Goal: Information Seeking & Learning: Learn about a topic

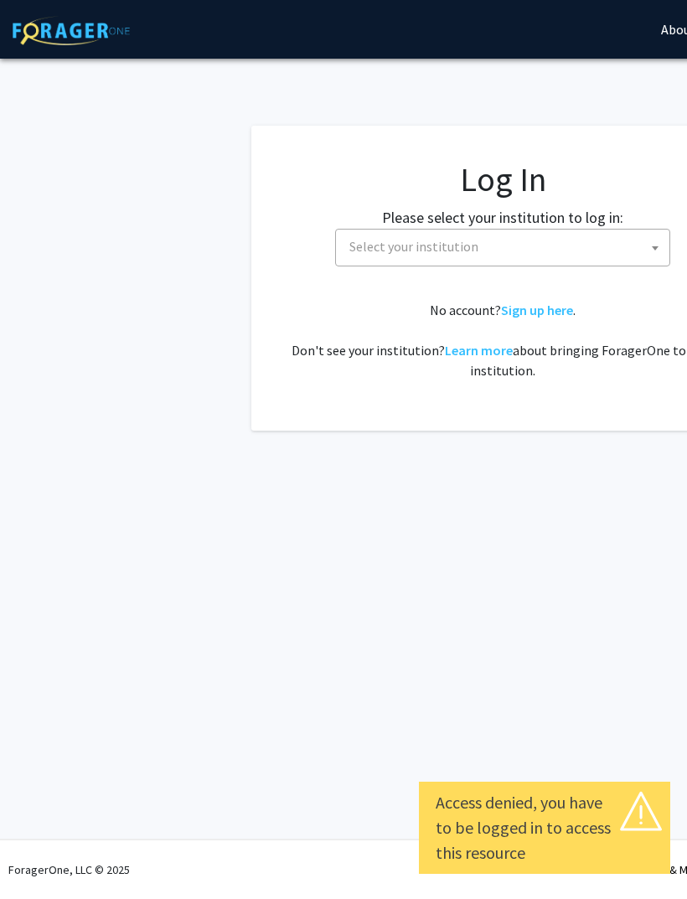
select select
click at [593, 220] on label "Please select your institution to log in:" at bounding box center [502, 217] width 241 height 23
click at [654, 259] on span at bounding box center [655, 248] width 17 height 37
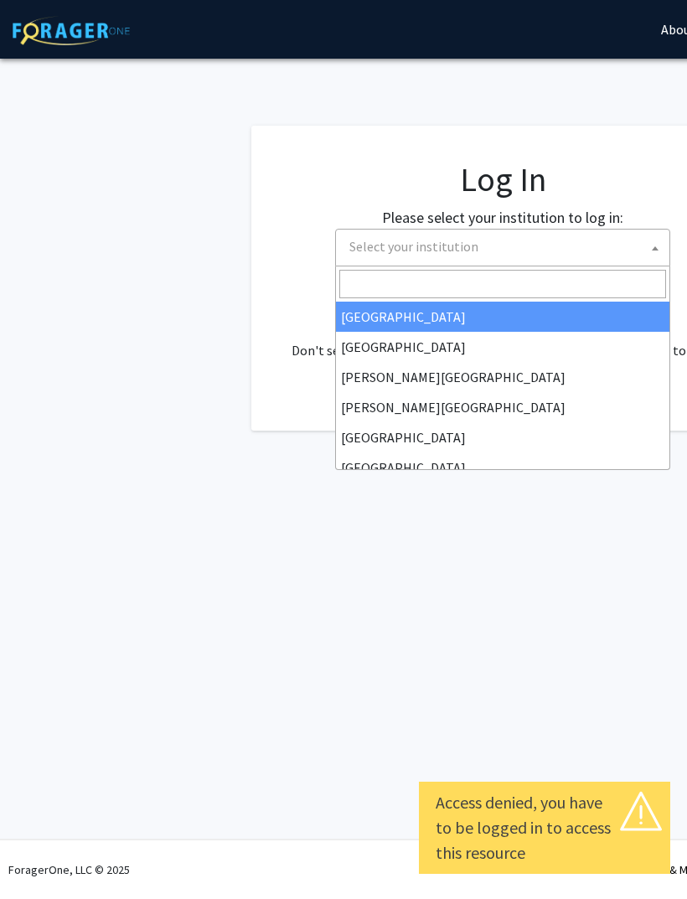
scroll to position [-1, 0]
click at [572, 293] on input "Search" at bounding box center [502, 284] width 327 height 29
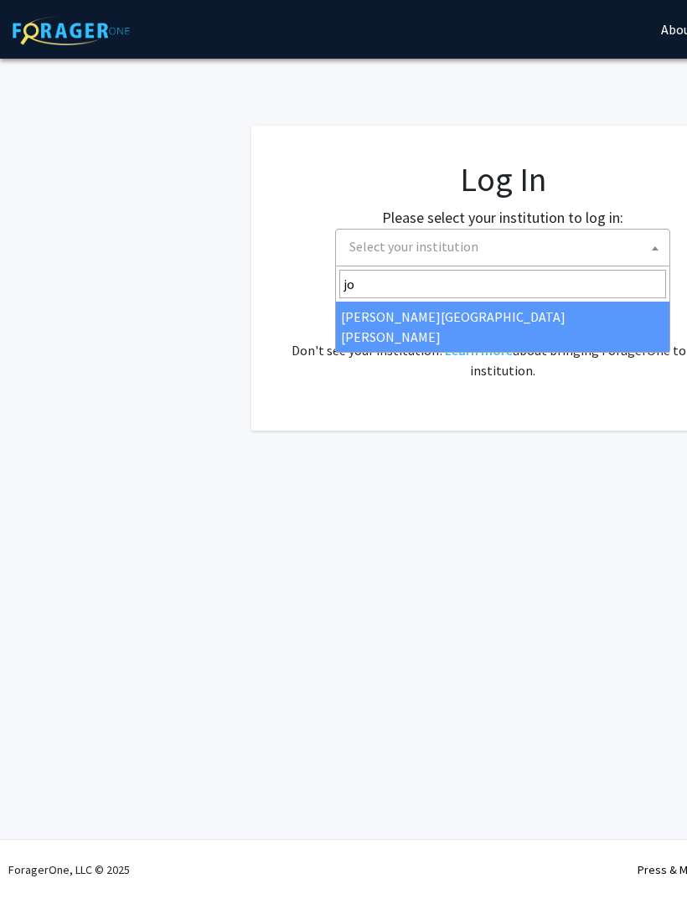
type input "joh"
select select "1"
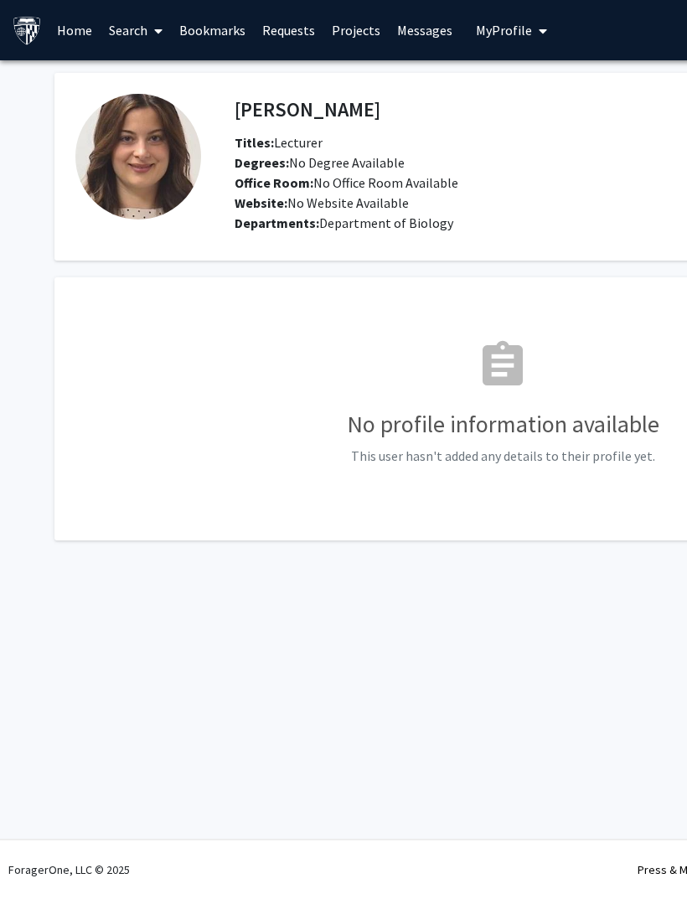
click at [93, 23] on link "Home" at bounding box center [75, 30] width 52 height 59
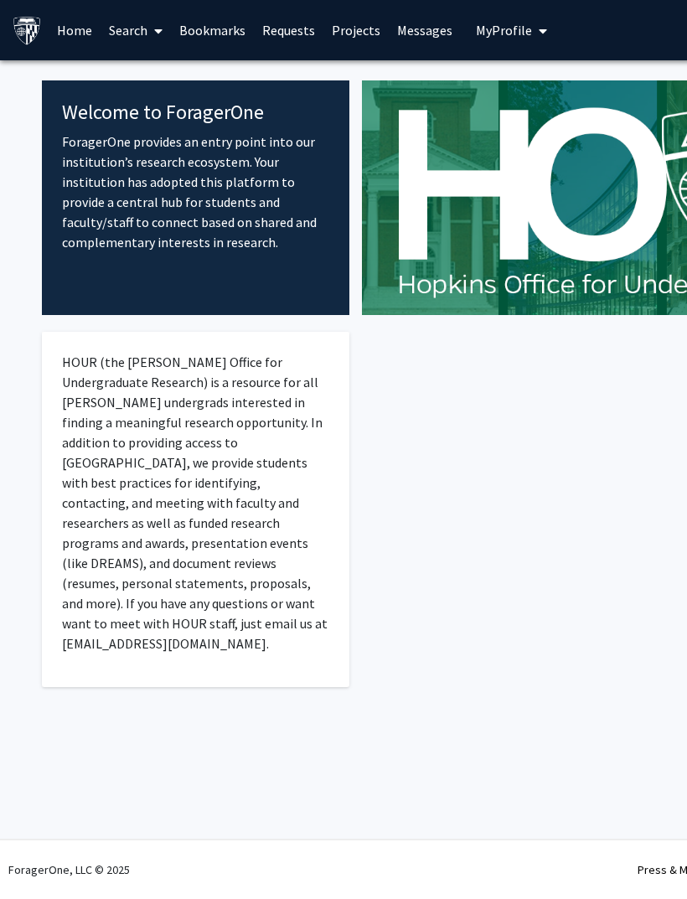
click at [137, 39] on link "Search" at bounding box center [136, 30] width 70 height 59
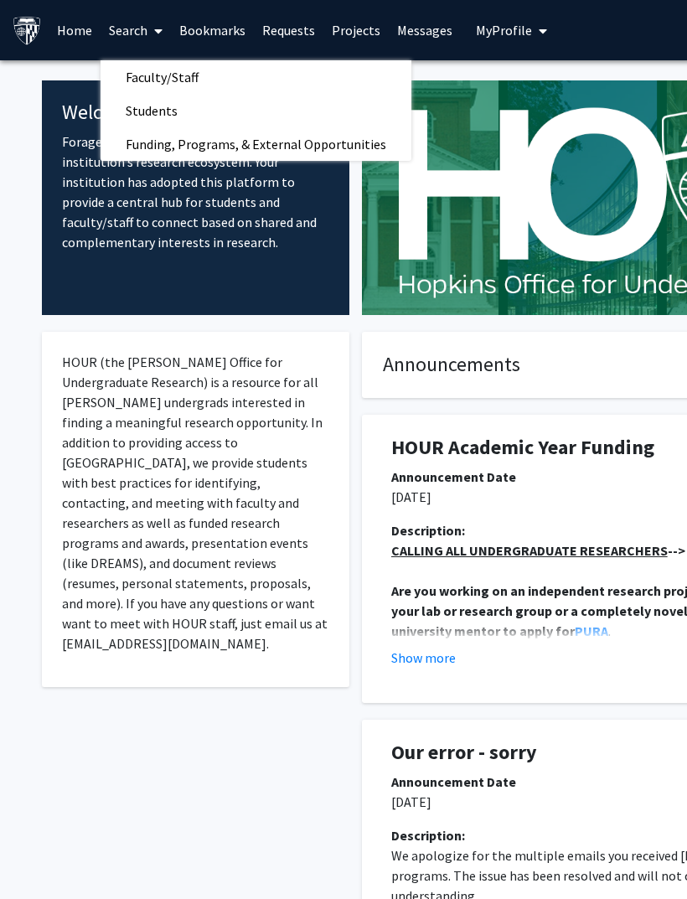
click at [329, 130] on span "Funding, Programs, & External Opportunities" at bounding box center [256, 144] width 311 height 34
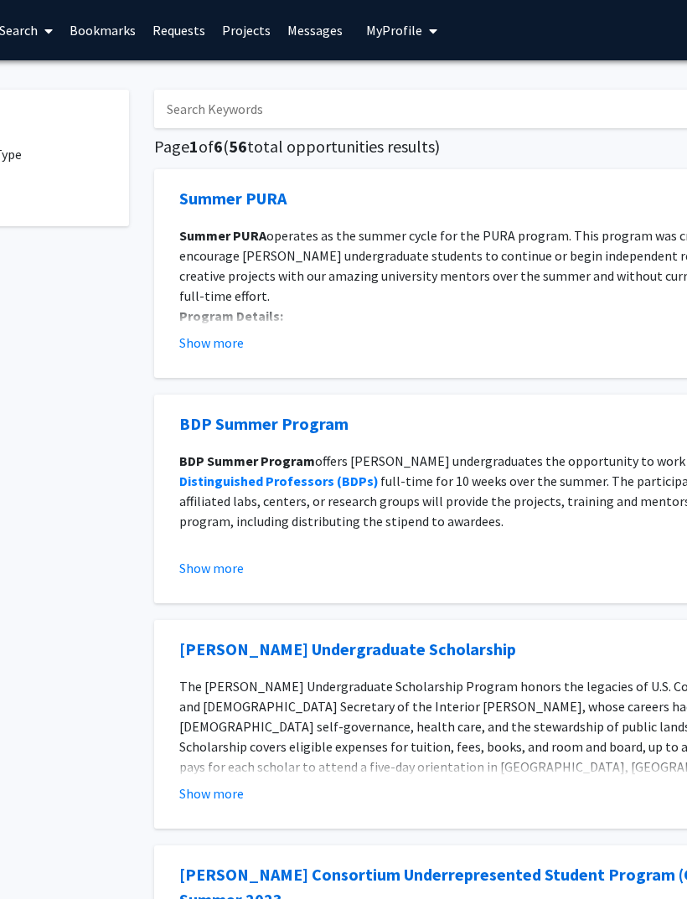
scroll to position [0, 110]
click at [386, 35] on span "My Profile" at bounding box center [394, 30] width 56 height 17
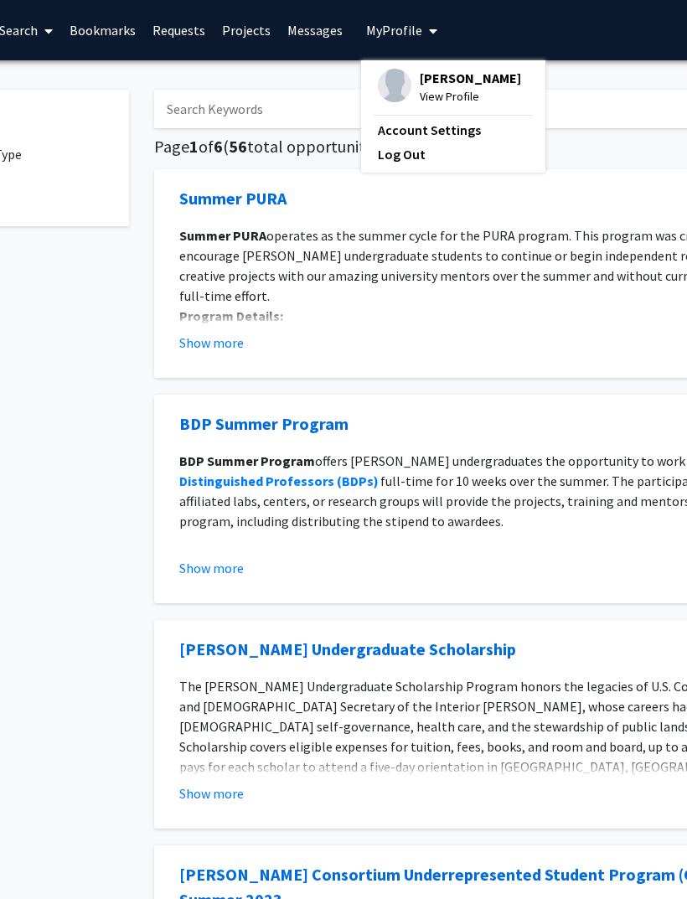
click at [252, 34] on link "Projects" at bounding box center [246, 30] width 65 height 59
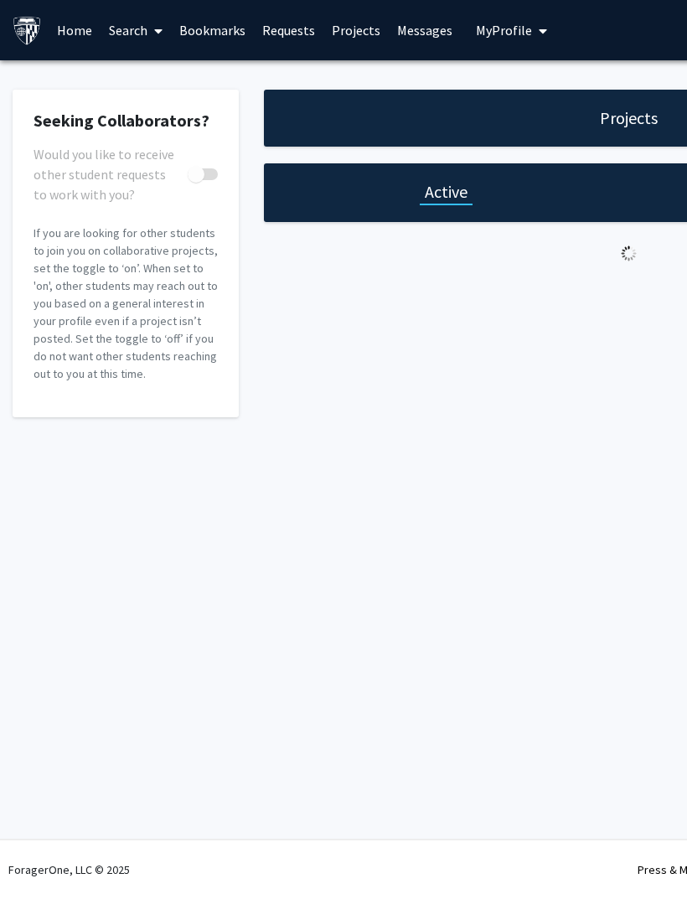
checkbox input "true"
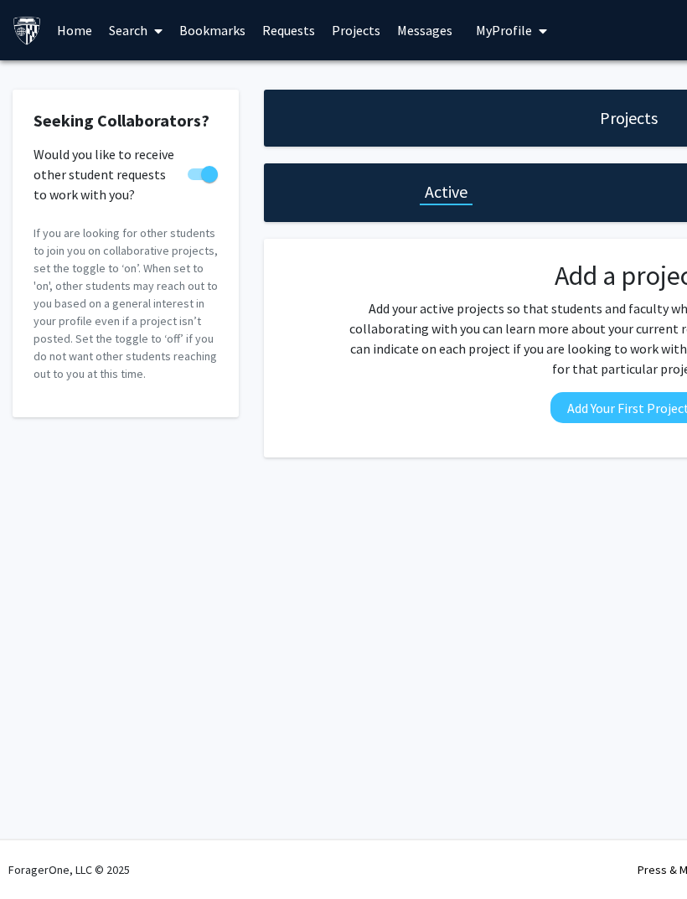
click at [225, 29] on link "Bookmarks" at bounding box center [212, 30] width 83 height 59
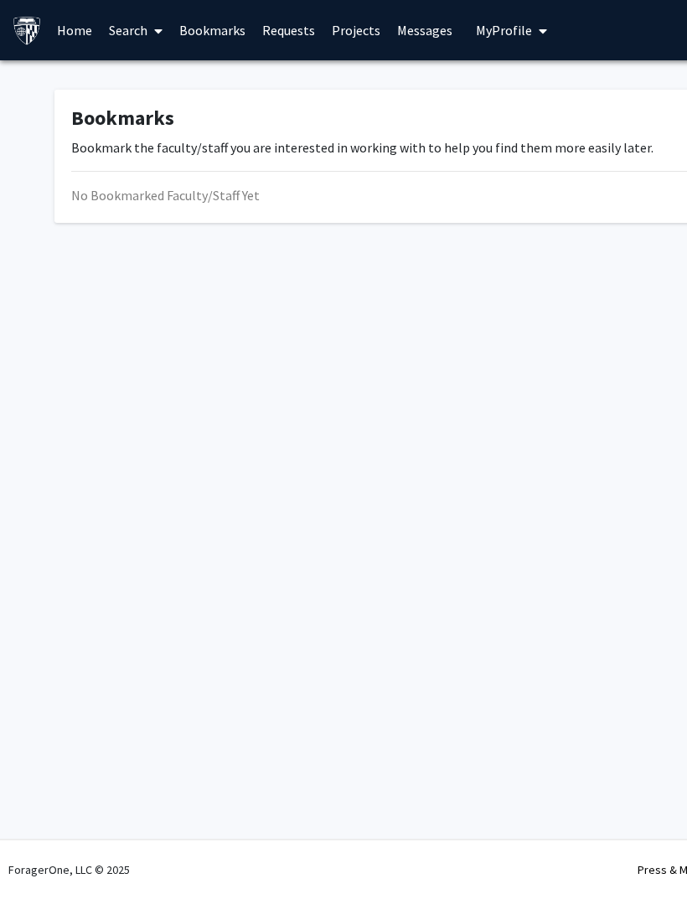
click at [129, 31] on link "Search" at bounding box center [136, 30] width 70 height 59
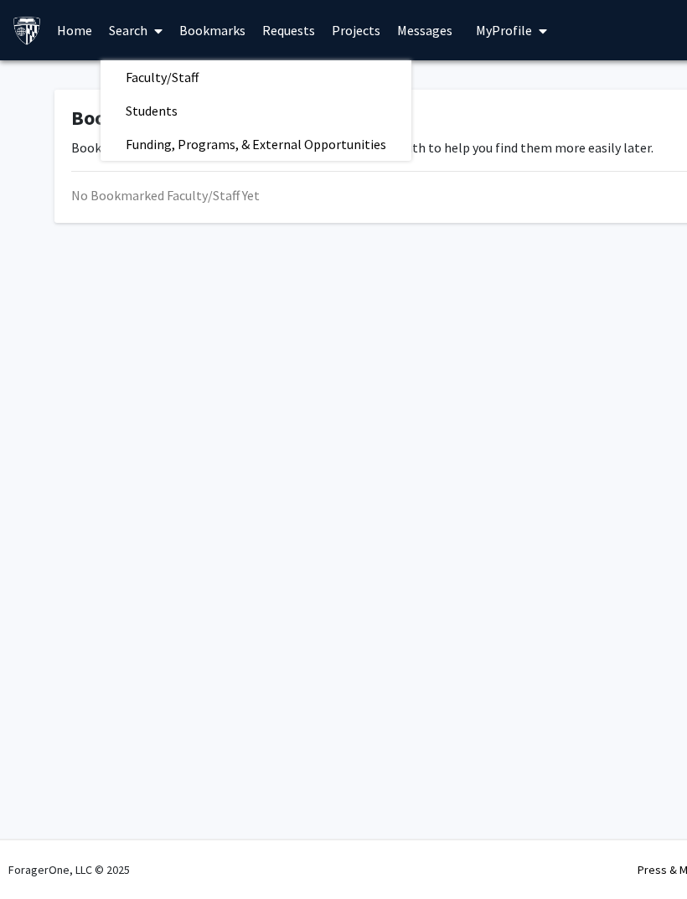
click at [128, 109] on span "Students" at bounding box center [152, 111] width 102 height 34
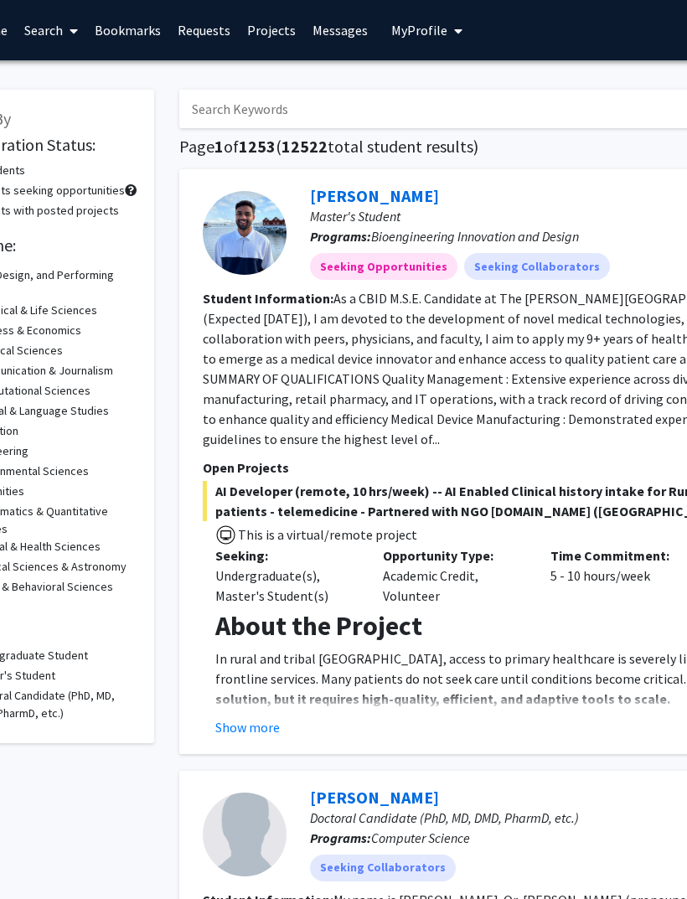
scroll to position [0, 64]
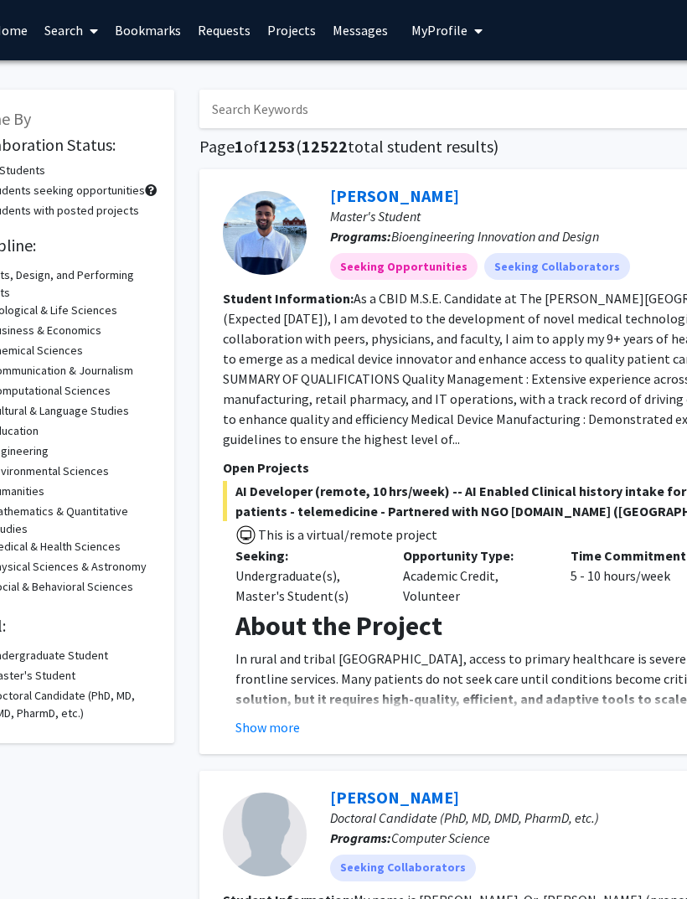
click at [263, 37] on link "Projects" at bounding box center [292, 30] width 65 height 59
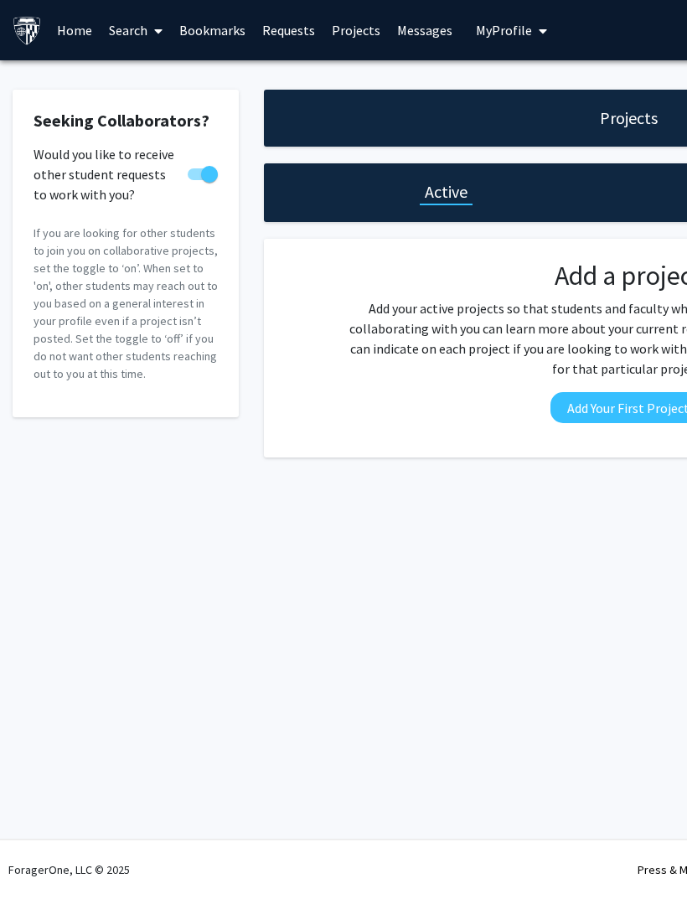
click at [205, 32] on link "Bookmarks" at bounding box center [212, 30] width 83 height 59
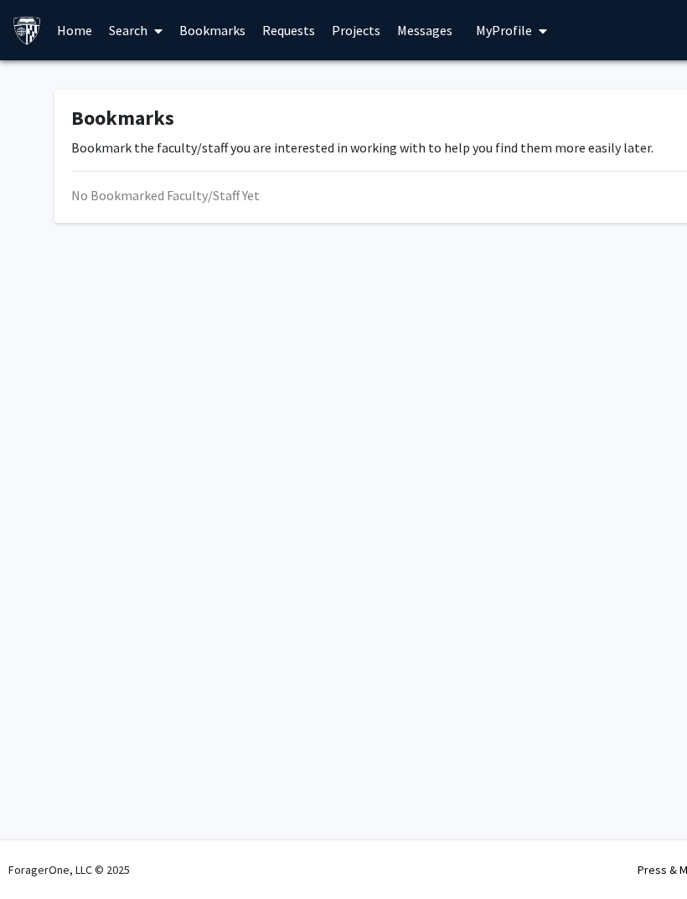
click at [277, 45] on link "Requests" at bounding box center [289, 30] width 70 height 59
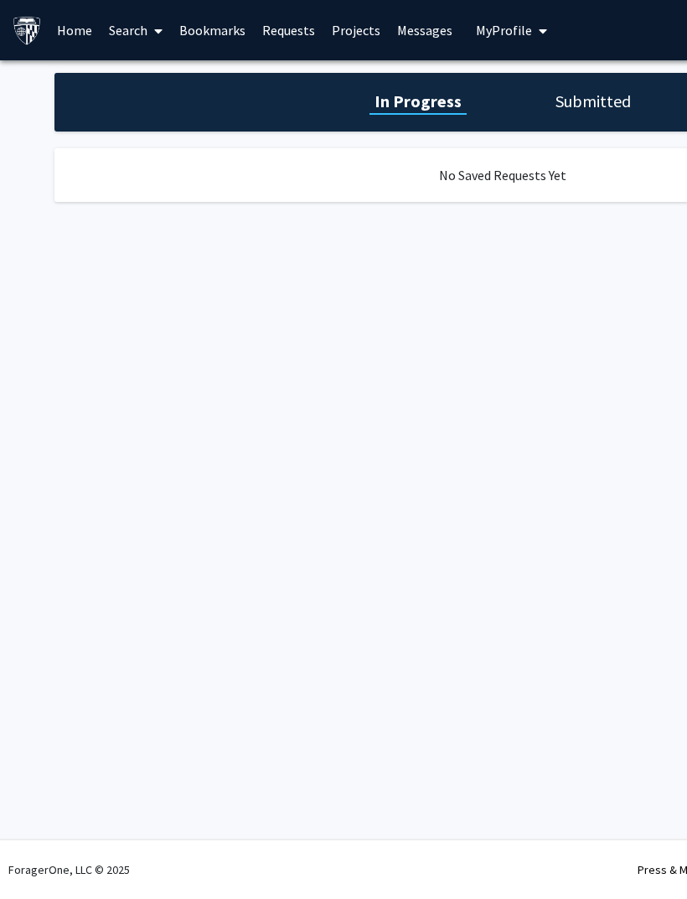
click at [340, 44] on link "Projects" at bounding box center [356, 30] width 65 height 59
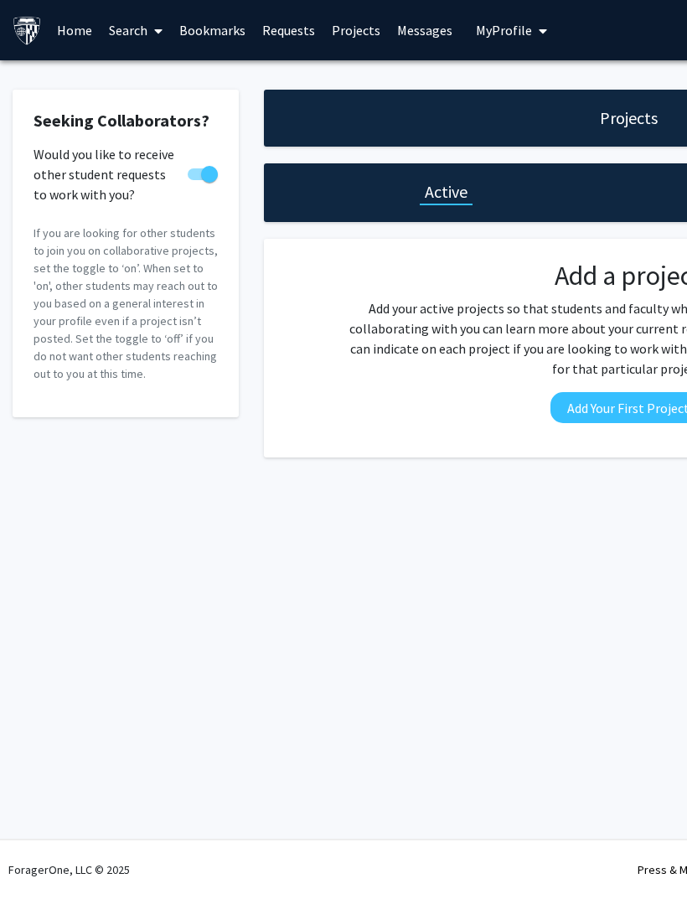
click at [118, 37] on link "Search" at bounding box center [136, 30] width 70 height 59
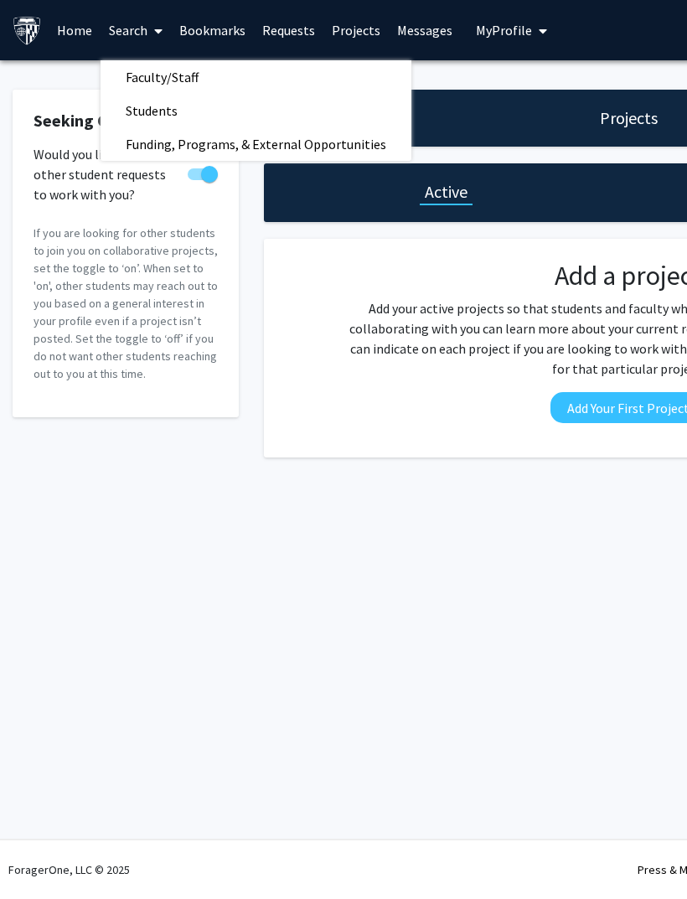
click at [136, 76] on span "Faculty/Staff" at bounding box center [162, 77] width 123 height 34
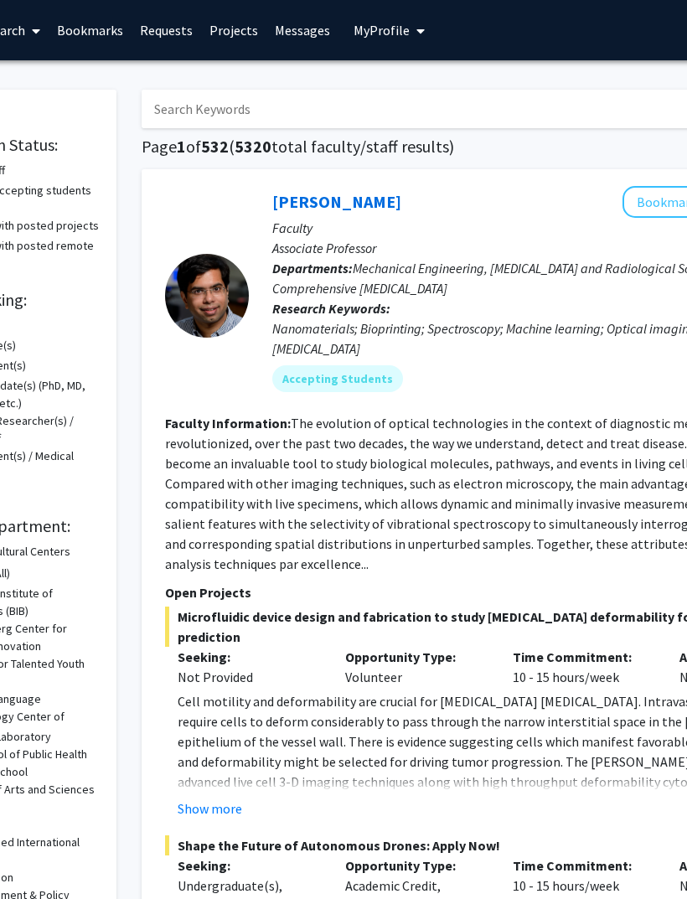
click at [269, 123] on input "Search Keywords" at bounding box center [471, 109] width 658 height 39
type input "Aerospace"
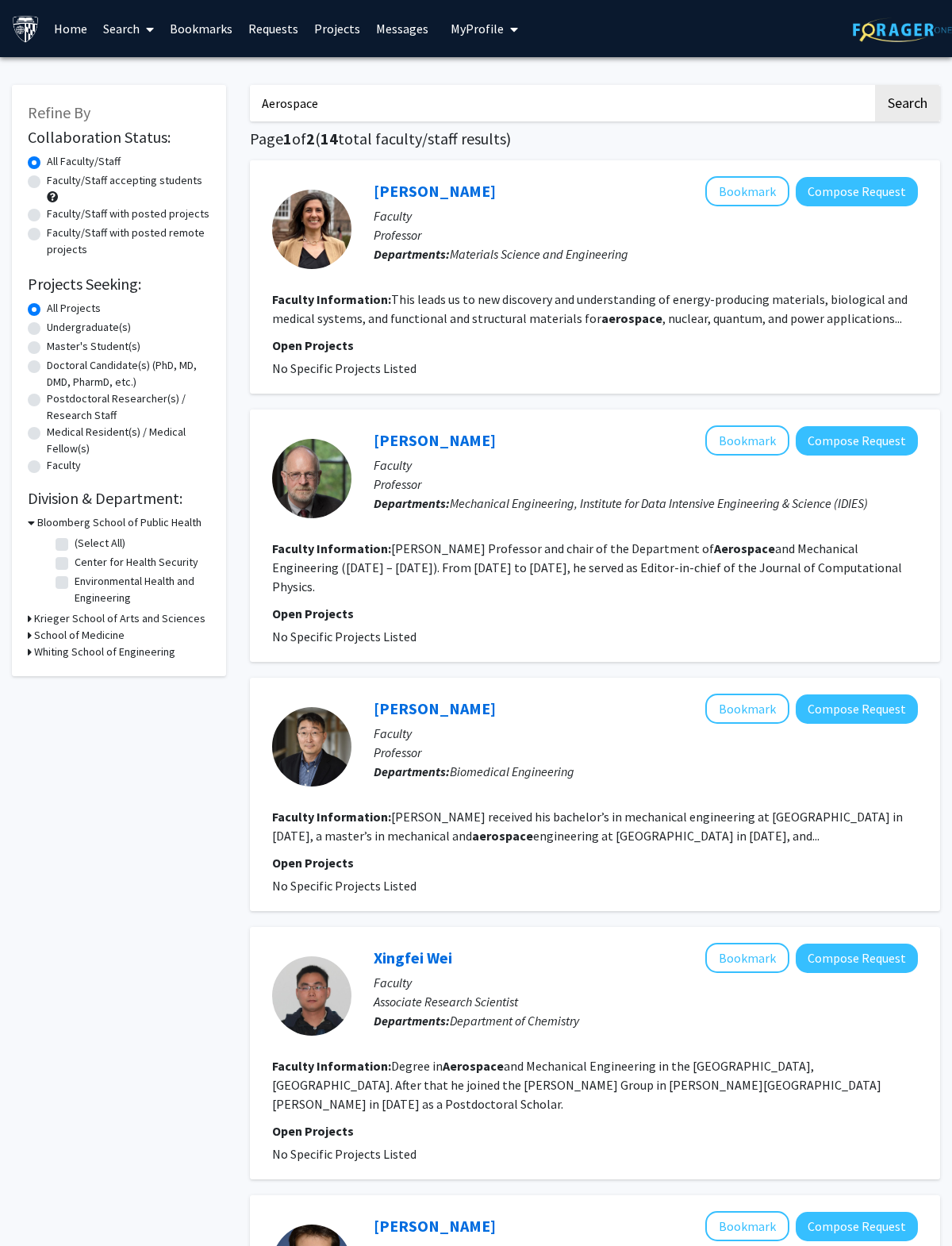
click at [46, 181] on label "Faculty/Staff accepting students" at bounding box center [124, 181] width 155 height 17
click at [46, 181] on input "Faculty/Staff accepting students" at bounding box center [51, 177] width 10 height 10
radio input "true"
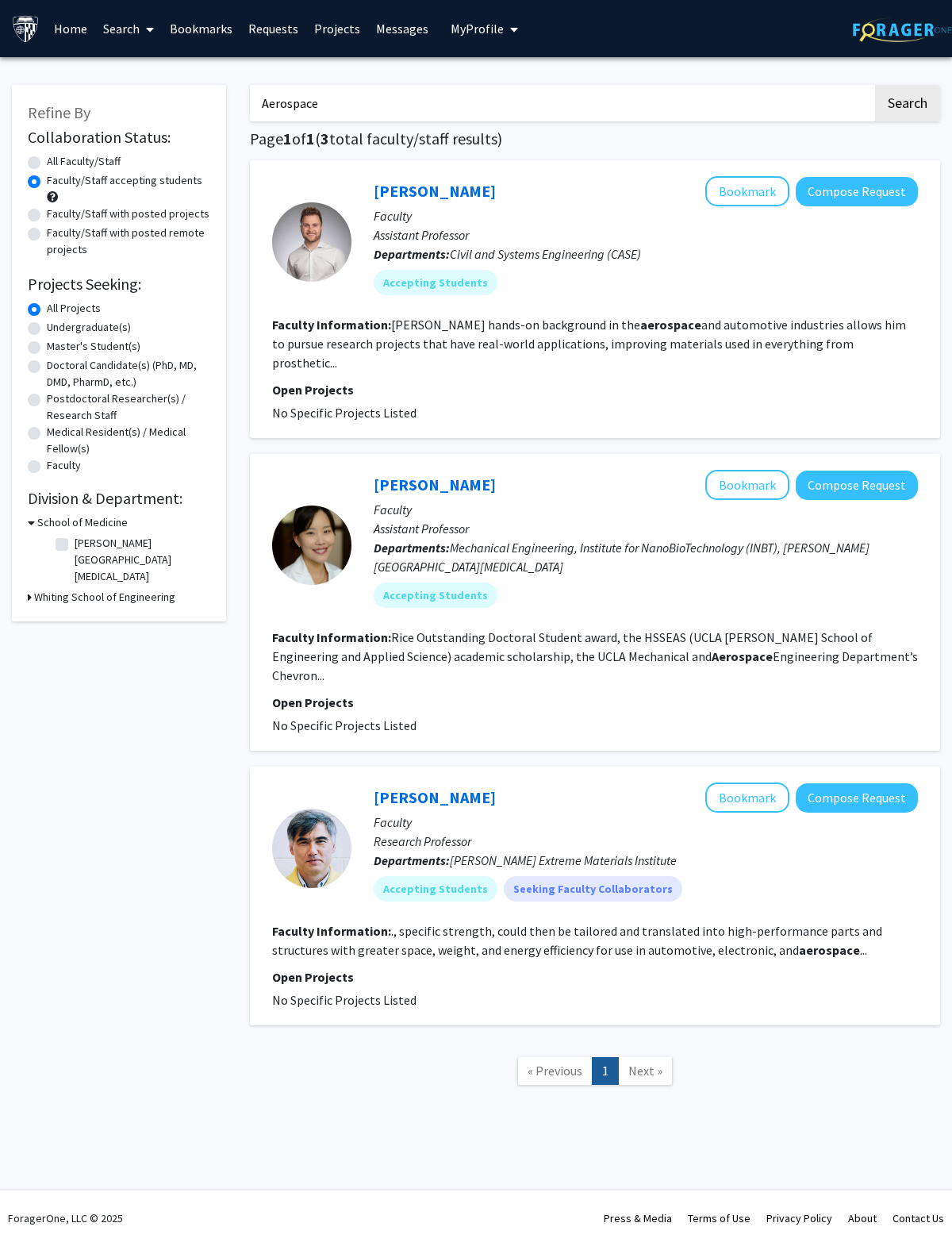
click at [52, 213] on label "Faculty/Staff with posted projects" at bounding box center [128, 214] width 163 height 17
click at [52, 213] on input "Faculty/Staff with posted projects" at bounding box center [51, 210] width 10 height 10
radio input "true"
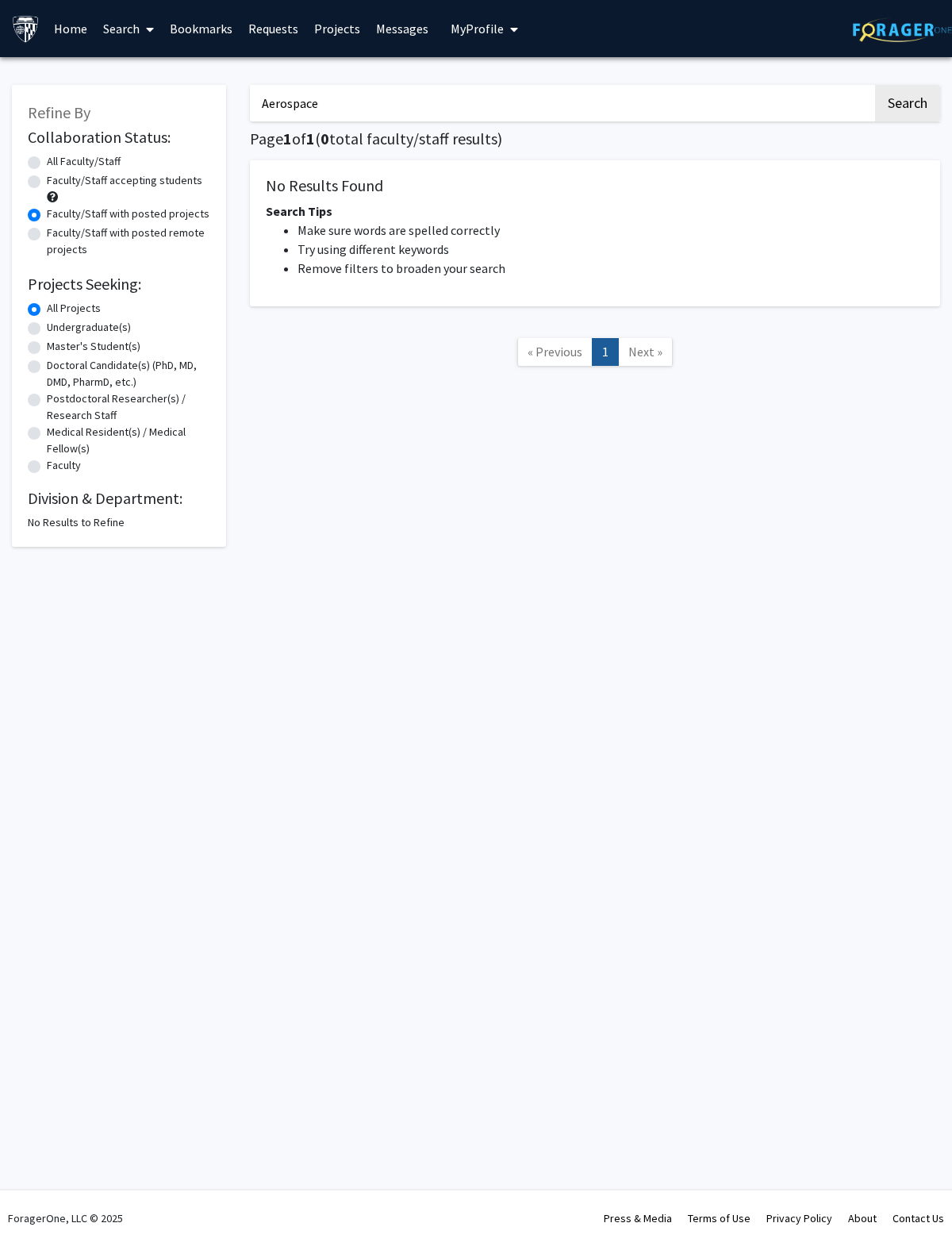
click at [46, 184] on label "Faculty/Staff accepting students" at bounding box center [124, 181] width 155 height 17
click at [46, 183] on input "Faculty/Staff accepting students" at bounding box center [51, 177] width 10 height 10
radio input "true"
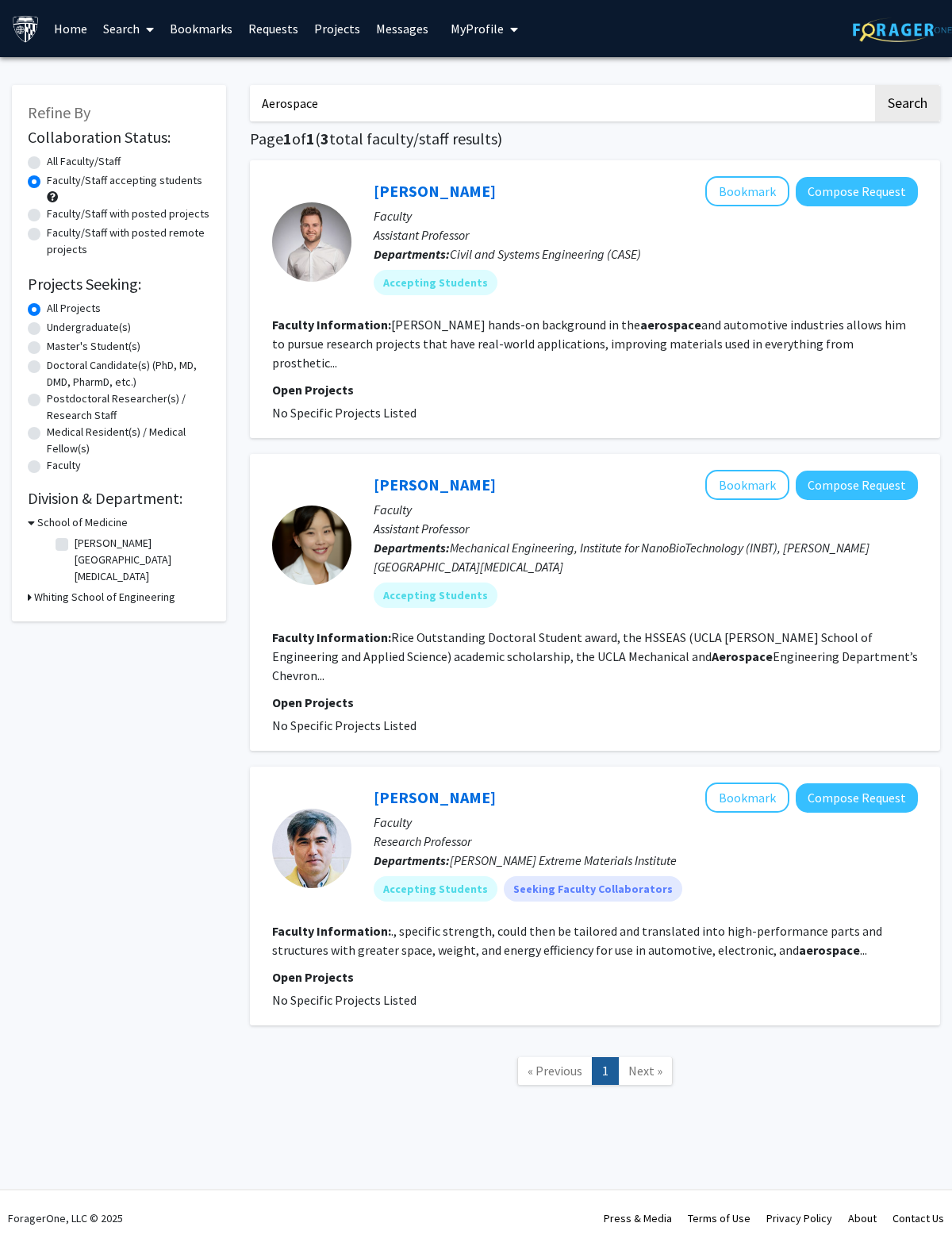
click at [46, 232] on label "Faculty/Staff with posted remote projects" at bounding box center [128, 240] width 164 height 33
click at [46, 232] on input "Faculty/Staff with posted remote projects" at bounding box center [51, 229] width 10 height 10
radio input "true"
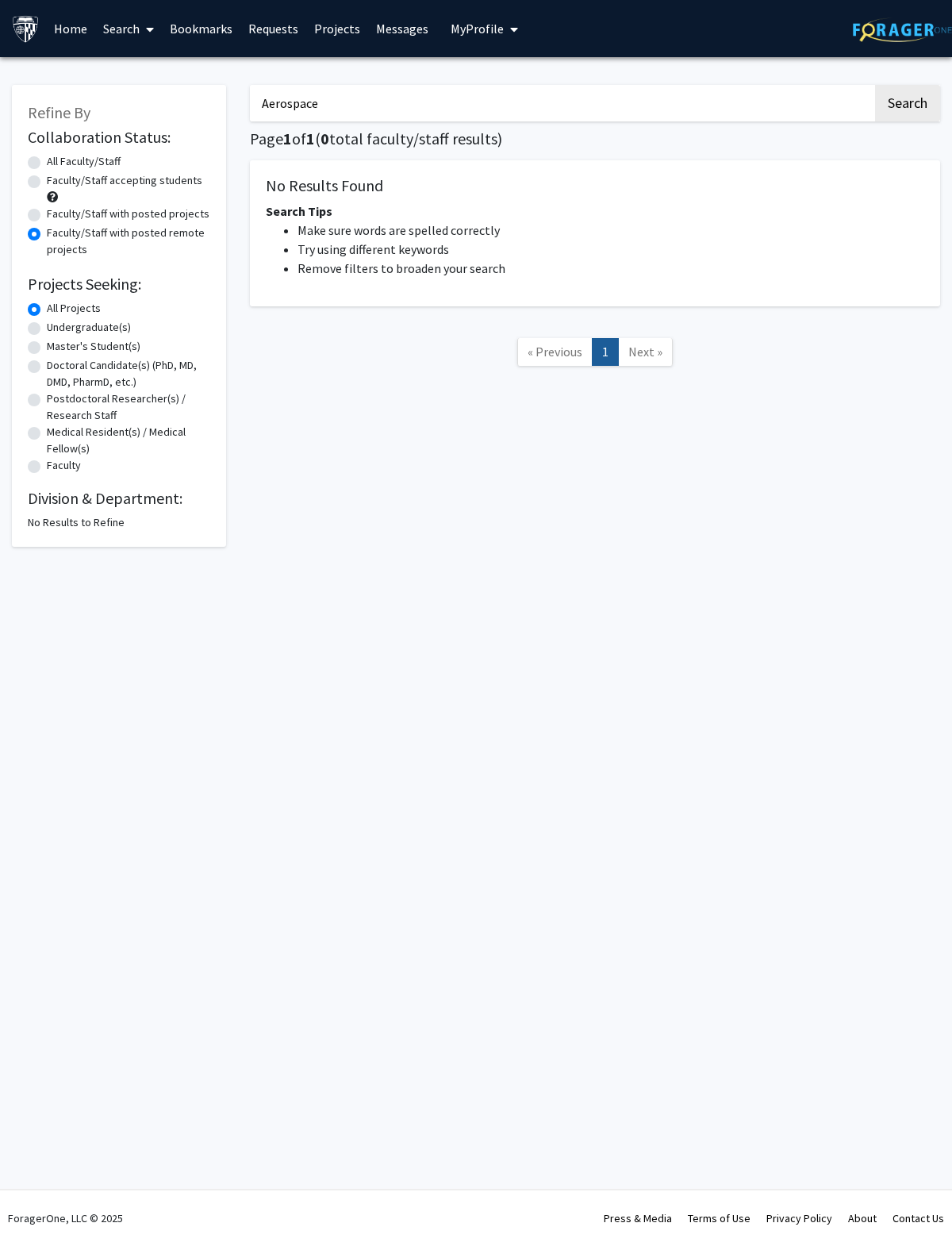
click at [46, 184] on label "Faculty/Staff accepting students" at bounding box center [124, 181] width 155 height 17
click at [46, 183] on input "Faculty/Staff accepting students" at bounding box center [51, 177] width 10 height 10
radio input "true"
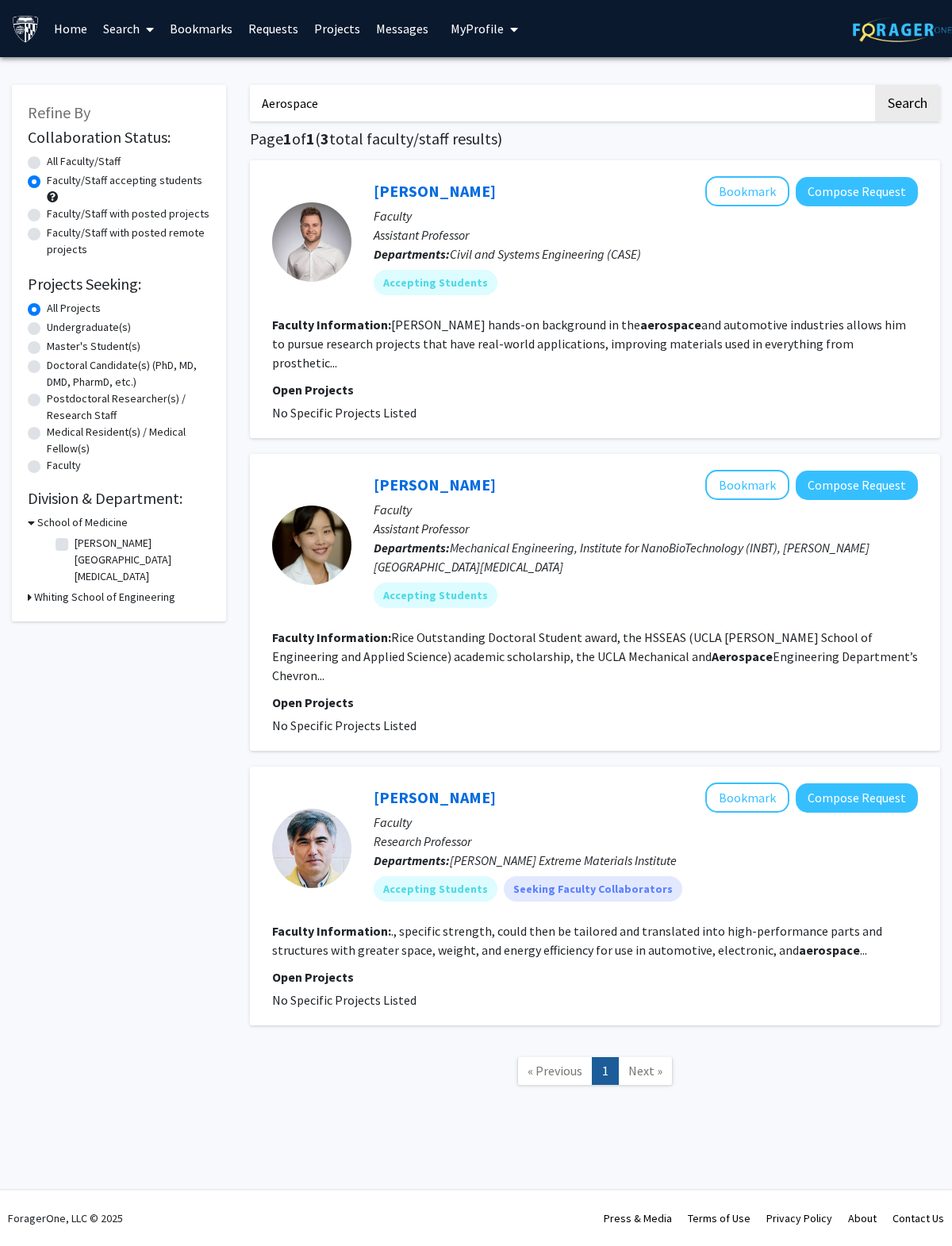
click at [624, 812] on p "Faculty" at bounding box center [645, 822] width 544 height 19
click at [305, 809] on div at bounding box center [312, 848] width 79 height 80
click at [289, 783] on div at bounding box center [312, 848] width 79 height 131
click at [650, 851] on fg-read-more "., specific strength, could then be tailored and translated into high-performan…" at bounding box center [577, 940] width 610 height 35
click at [650, 851] on b "aerospace" at bounding box center [829, 950] width 62 height 16
